Goal: Find specific page/section: Find specific page/section

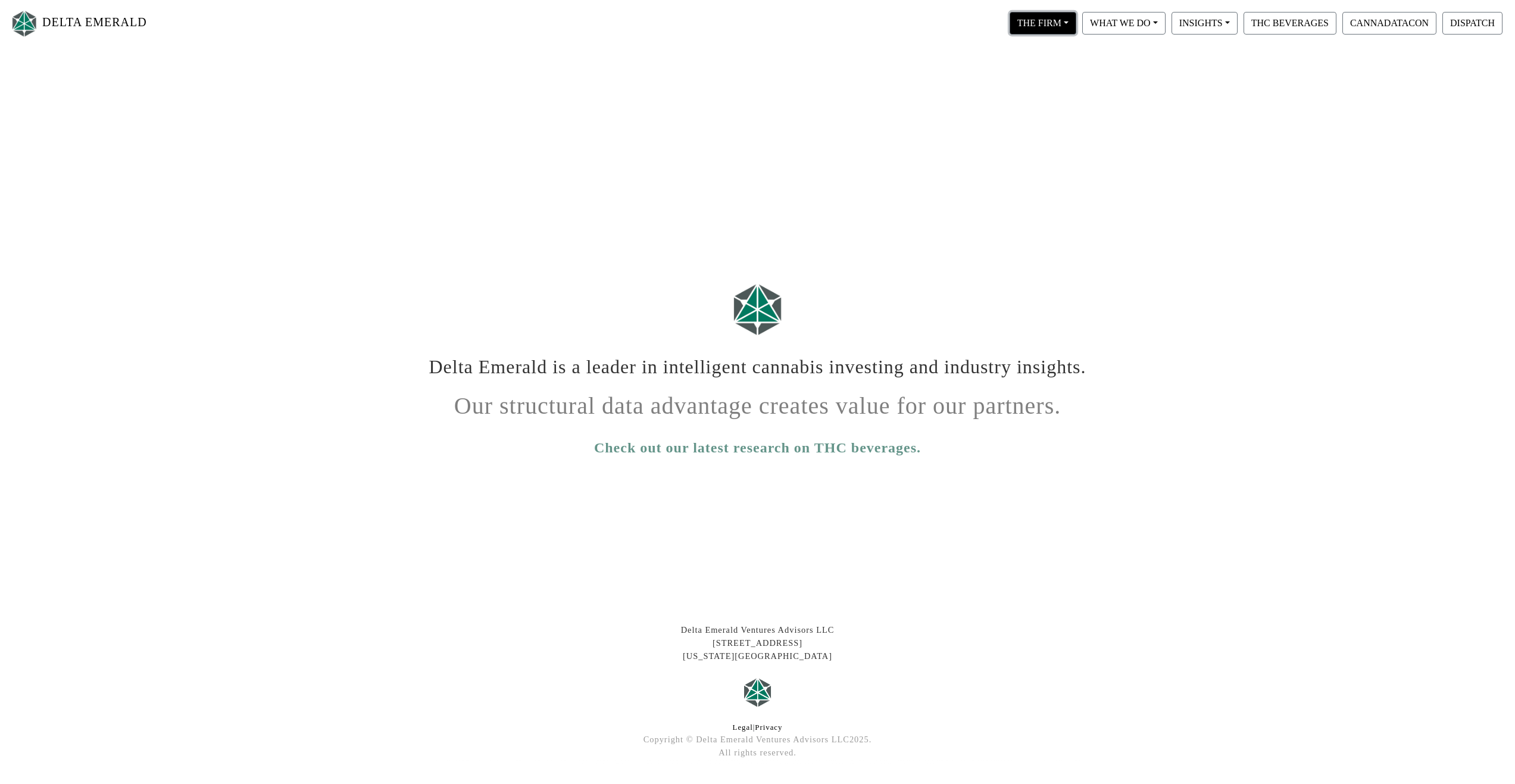
click at [1034, 31] on button "THE FIRM" at bounding box center [1044, 23] width 67 height 22
click at [1049, 72] on link "Our People" at bounding box center [1054, 72] width 94 height 20
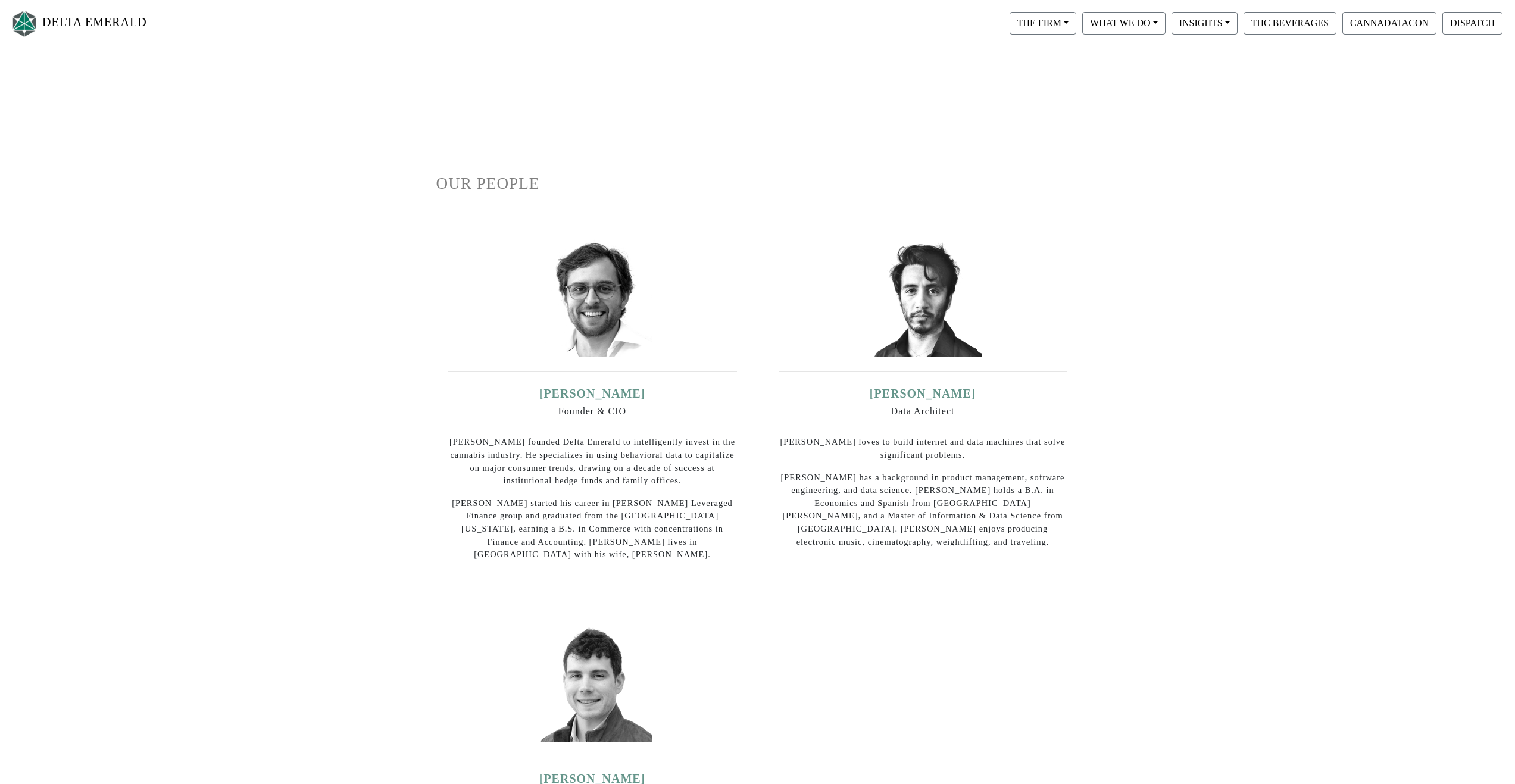
click at [554, 398] on h5 "Ian Dominguez" at bounding box center [592, 393] width 289 height 14
drag, startPoint x: 649, startPoint y: 399, endPoint x: 537, endPoint y: 392, distance: 112.2
click at [537, 392] on h5 "Ian Dominguez" at bounding box center [592, 393] width 289 height 14
